Goal: Transaction & Acquisition: Purchase product/service

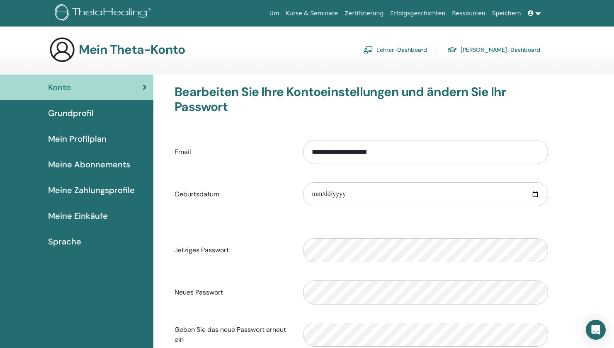
click at [70, 91] on span "Konto" at bounding box center [59, 87] width 23 height 12
click at [426, 49] on link "Lehrer-Dashboard" at bounding box center [395, 49] width 64 height 13
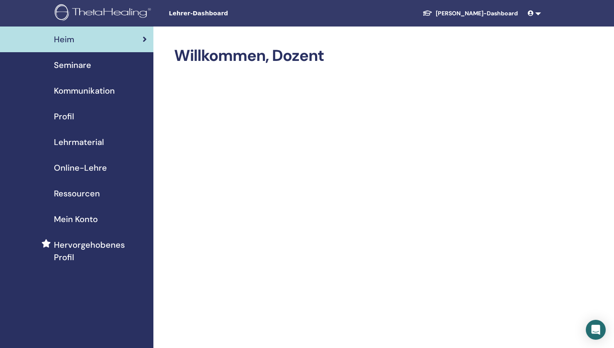
click at [70, 145] on span "Lehrmaterial" at bounding box center [79, 142] width 50 height 12
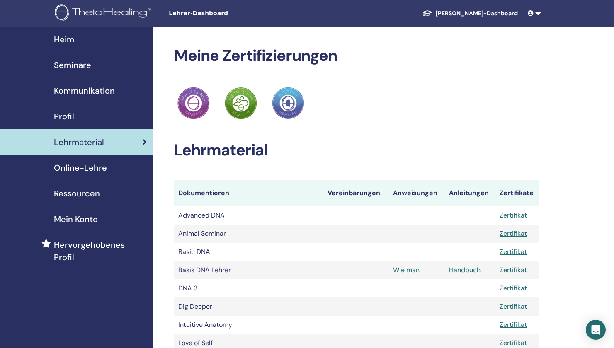
click at [79, 166] on span "Online-Lehre" at bounding box center [80, 168] width 53 height 12
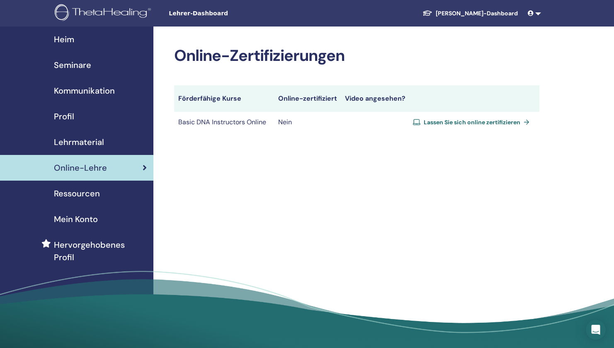
click at [447, 120] on span "Lassen Sie sich online zertifizieren" at bounding box center [472, 122] width 97 height 7
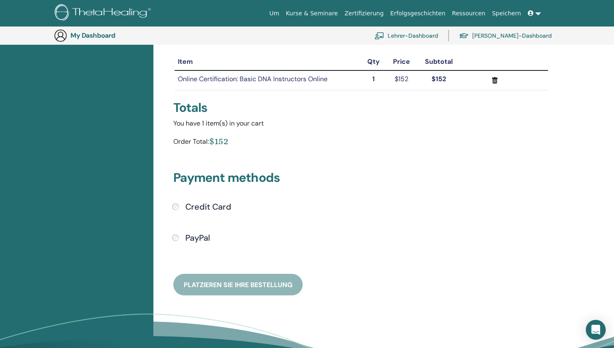
scroll to position [91, 0]
